Goal: Transaction & Acquisition: Purchase product/service

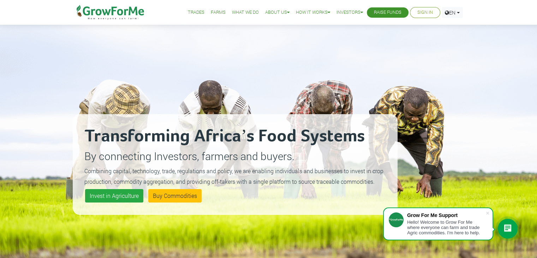
click at [218, 12] on link "Farms" at bounding box center [218, 12] width 15 height 7
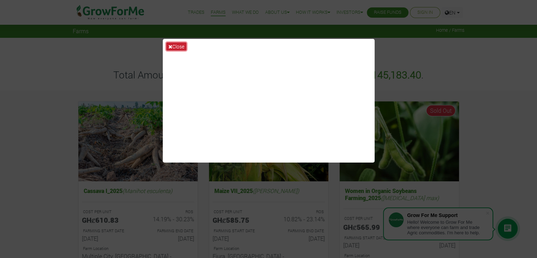
click at [178, 47] on button "Close" at bounding box center [176, 46] width 20 height 8
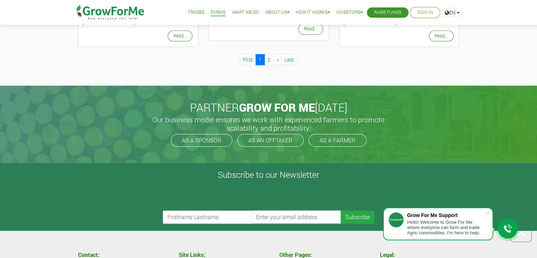
scroll to position [858, 0]
